Goal: Find specific page/section: Find specific page/section

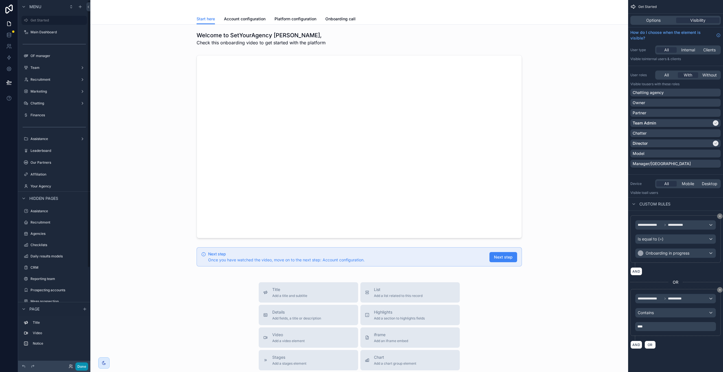
click at [83, 369] on button "Done" at bounding box center [81, 367] width 13 height 8
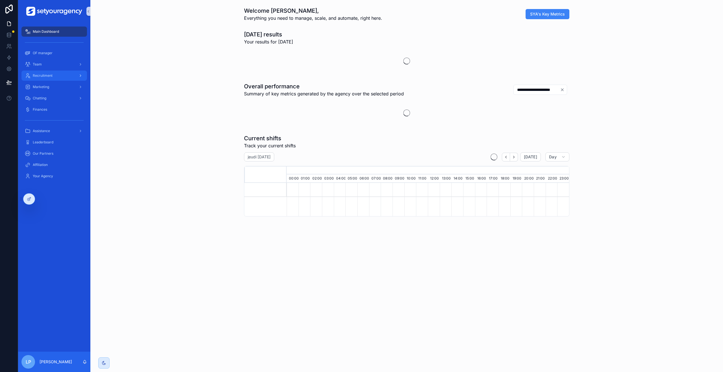
click at [47, 79] on div "Recruitment" at bounding box center [54, 75] width 59 height 9
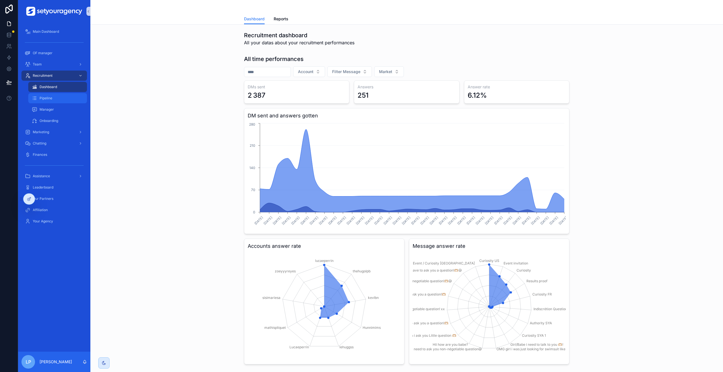
click at [64, 101] on div "Pipeline" at bounding box center [58, 98] width 52 height 9
